Goal: Information Seeking & Learning: Learn about a topic

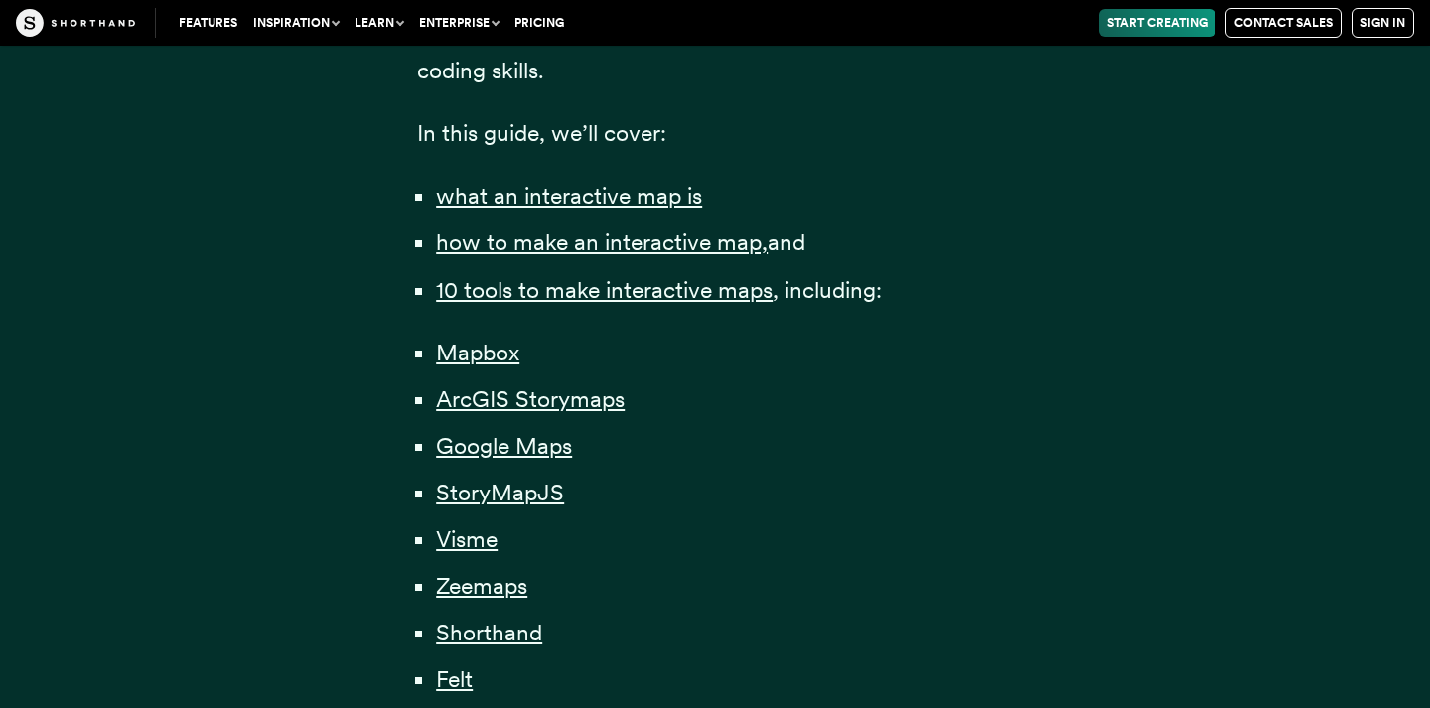
scroll to position [1546, 0]
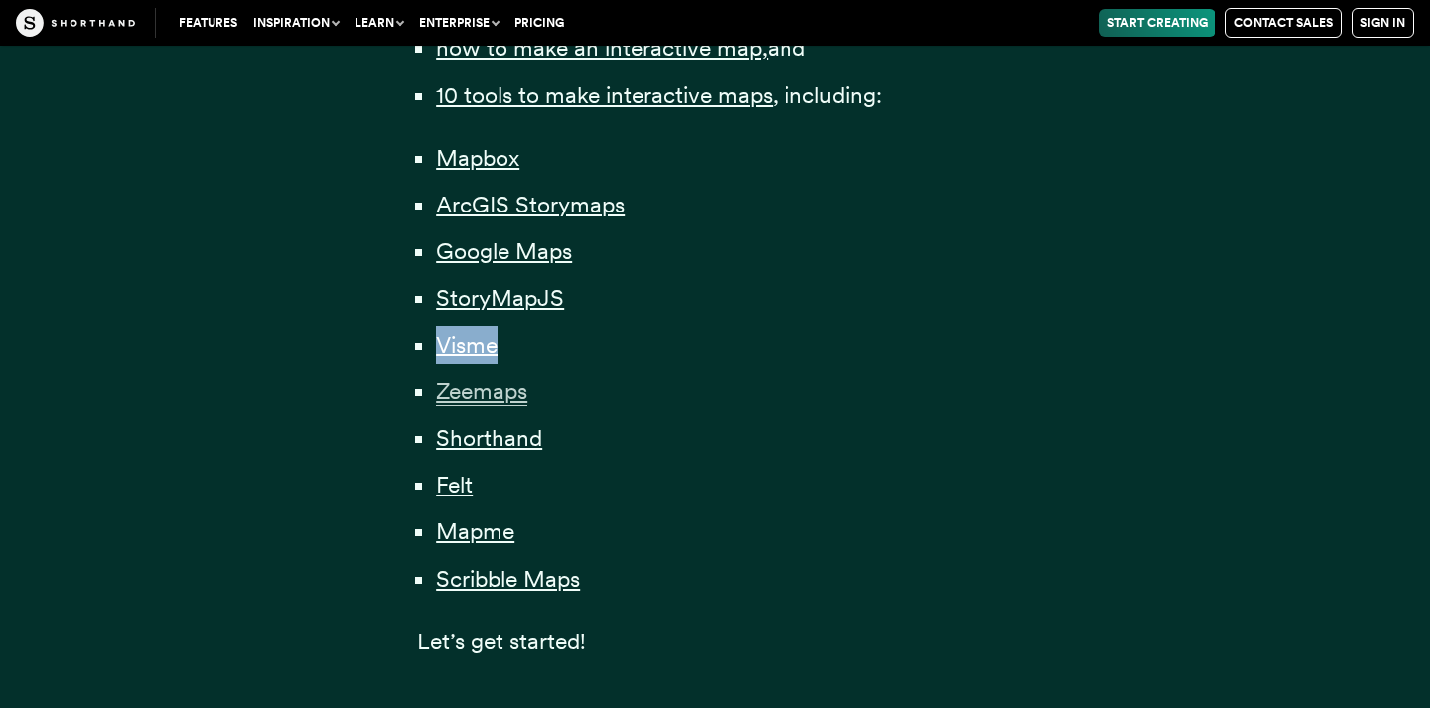
click at [484, 398] on span "Zeemaps" at bounding box center [481, 391] width 91 height 29
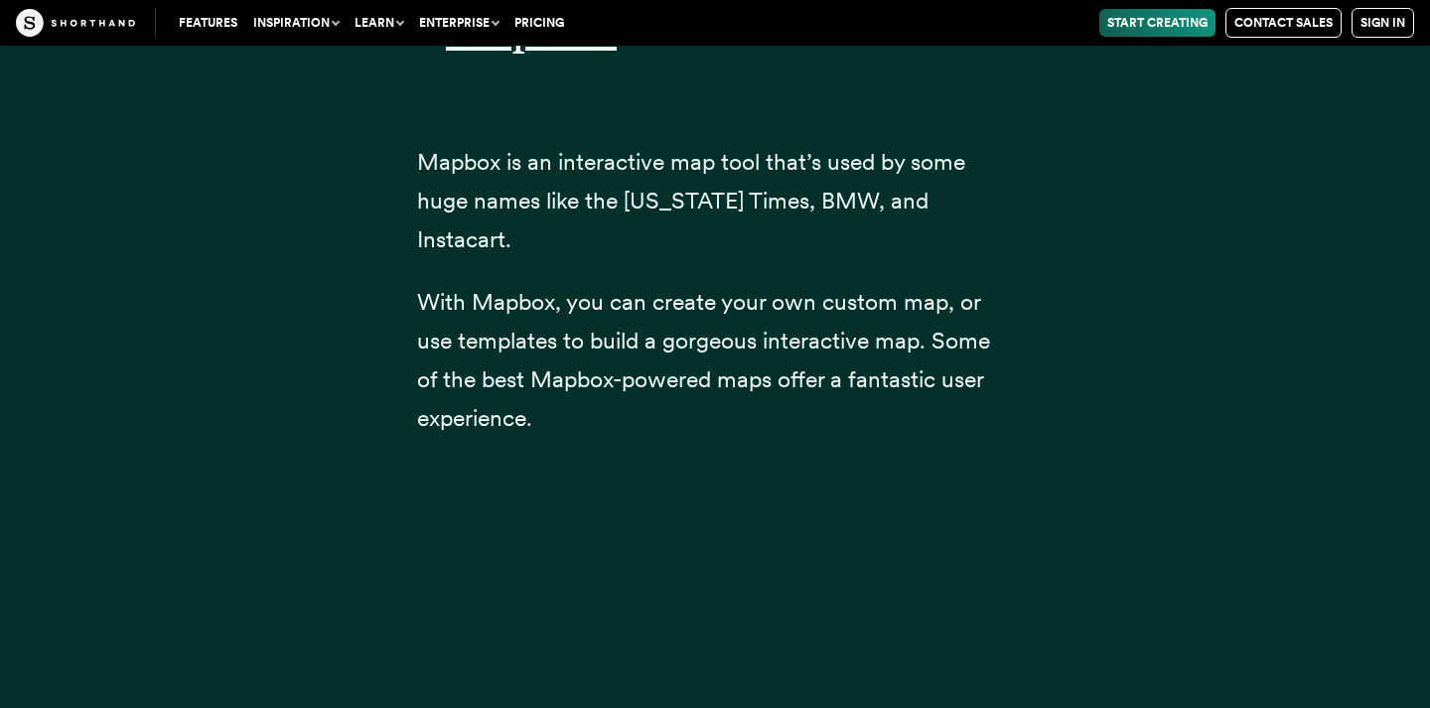
scroll to position [28353, 0]
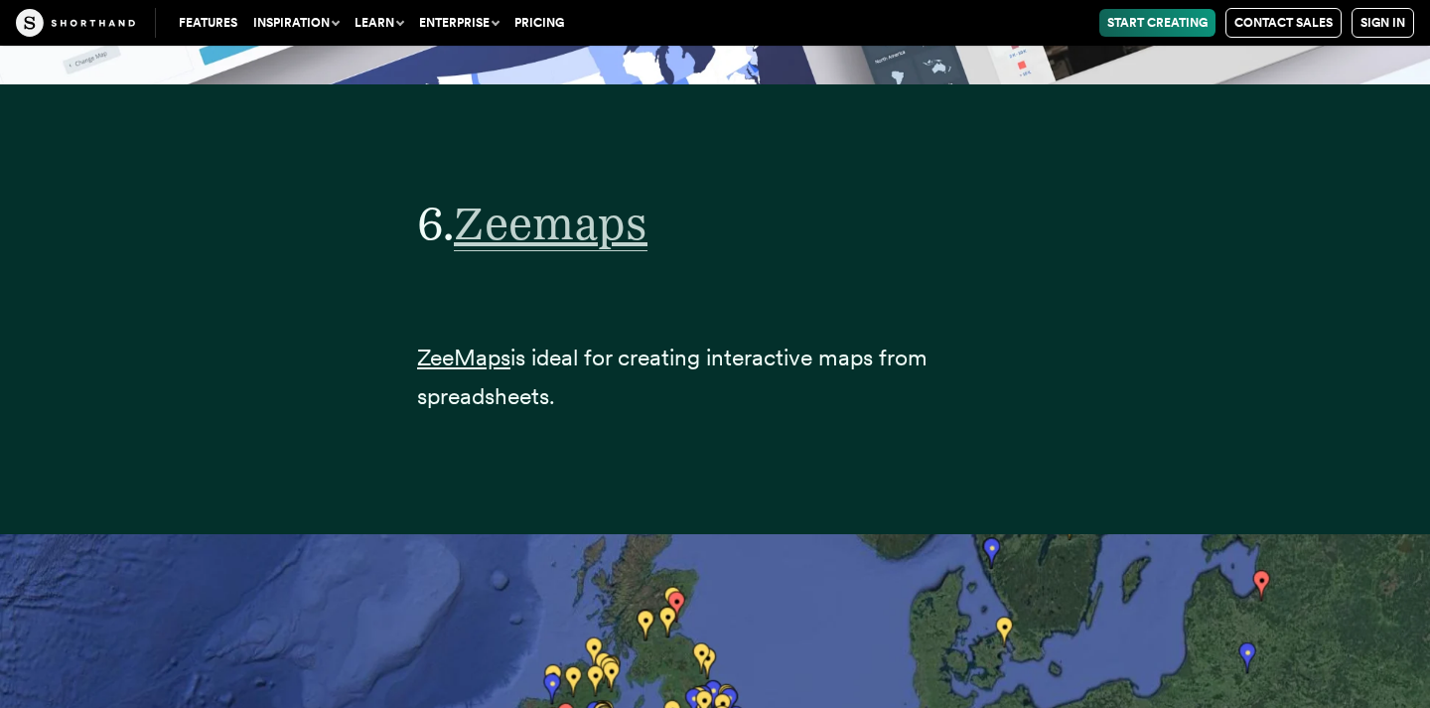
click at [523, 196] on span "Zeemaps" at bounding box center [551, 224] width 194 height 56
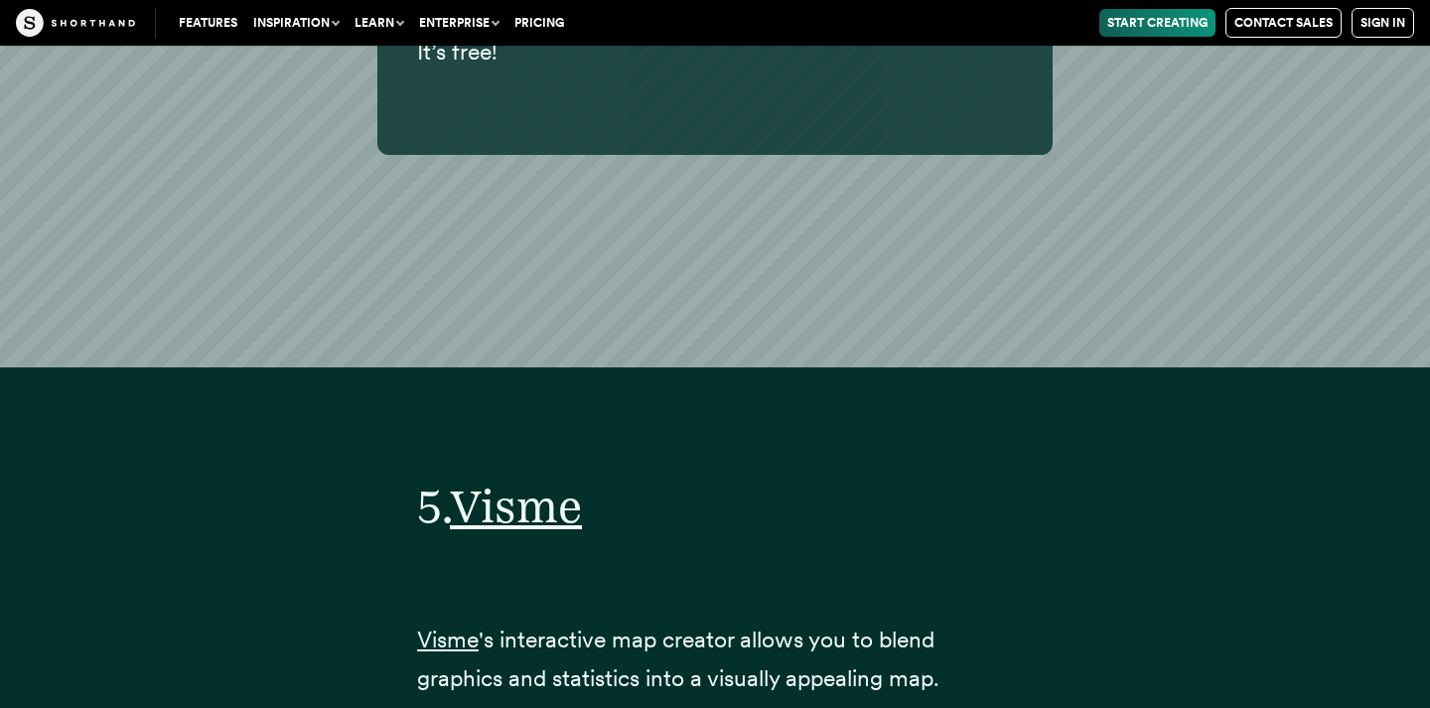
scroll to position [24321, 0]
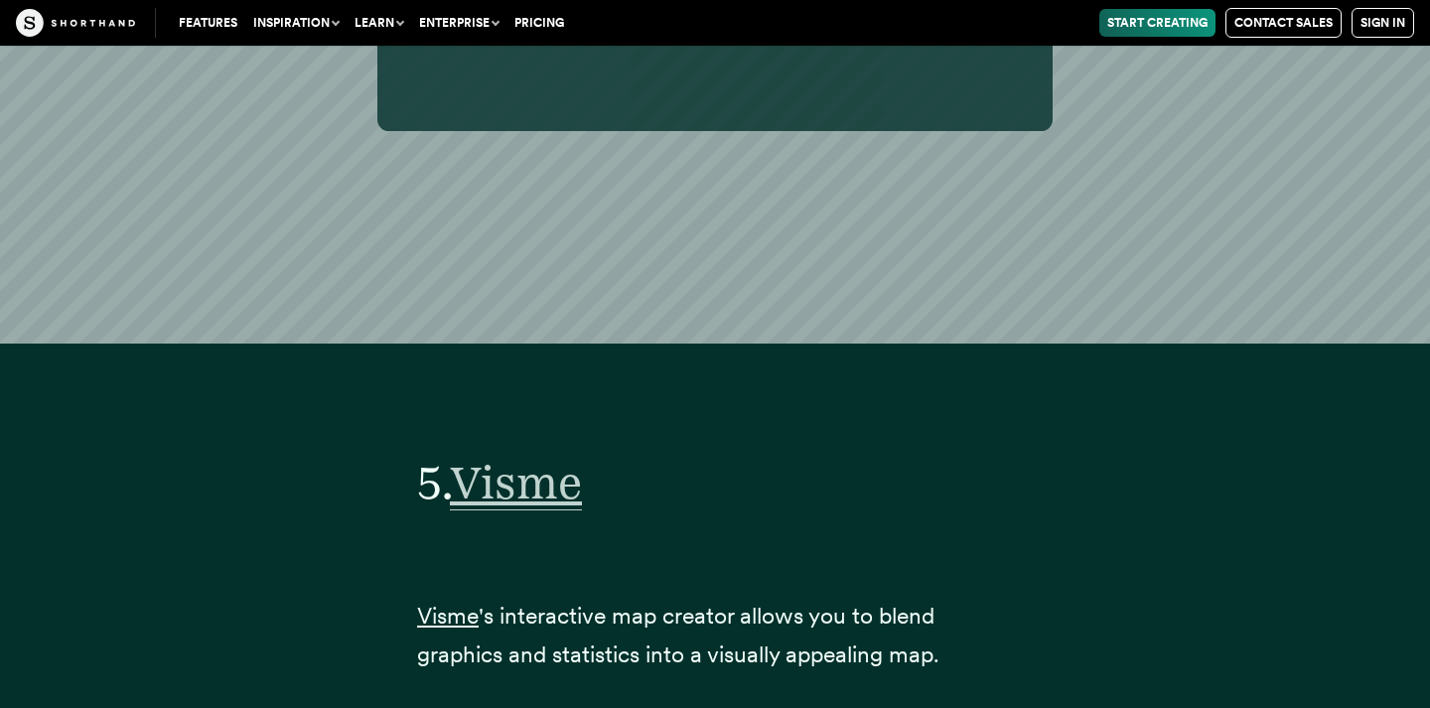
click at [513, 455] on span "Visme" at bounding box center [516, 483] width 132 height 56
